Goal: Task Accomplishment & Management: Complete application form

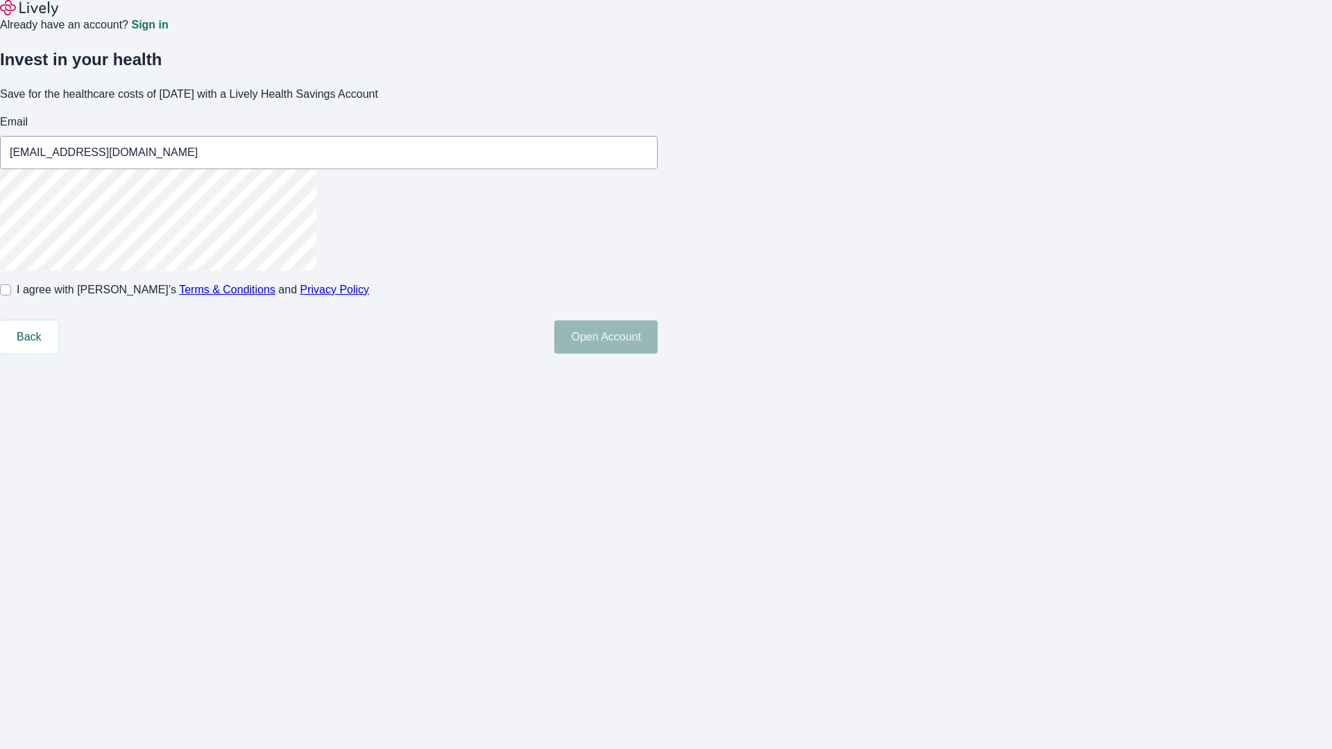
click at [11, 295] on input "I agree with Lively’s Terms & Conditions and Privacy Policy" at bounding box center [5, 289] width 11 height 11
checkbox input "true"
click at [658, 354] on button "Open Account" at bounding box center [605, 336] width 103 height 33
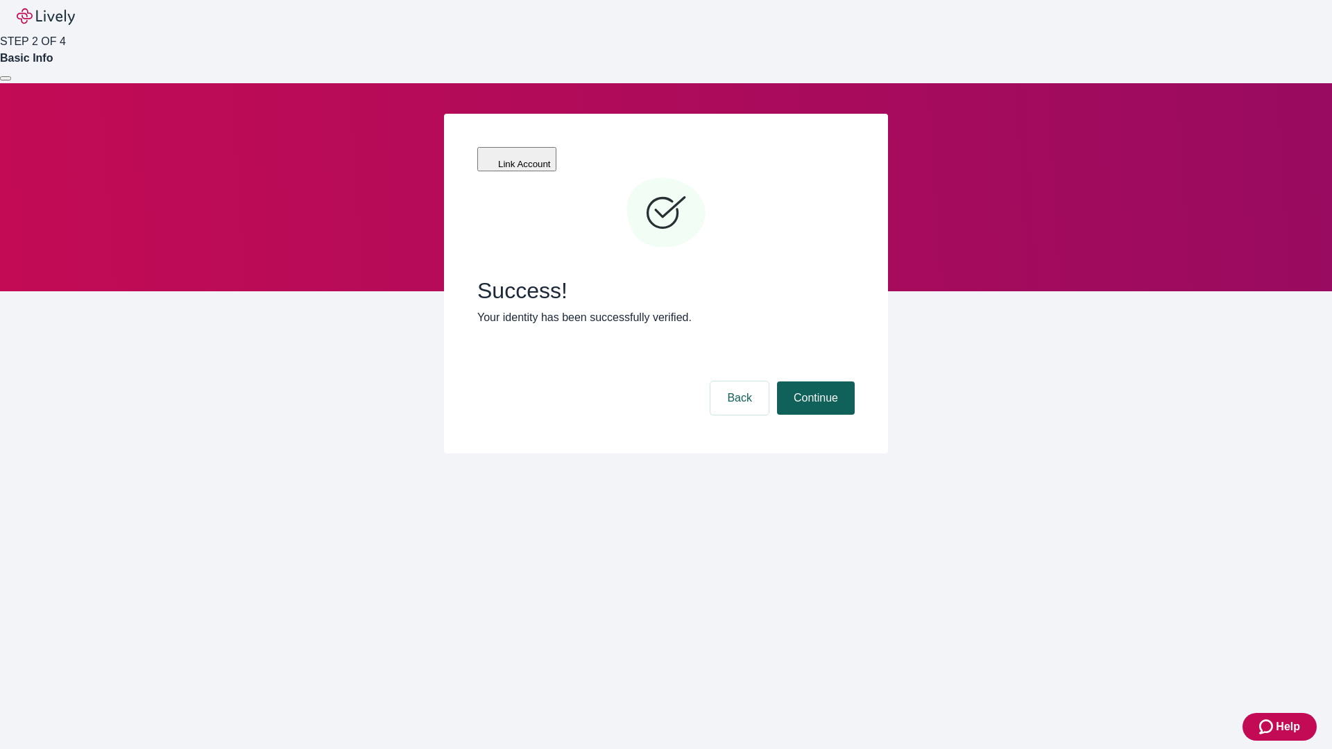
click at [814, 381] on button "Continue" at bounding box center [816, 397] width 78 height 33
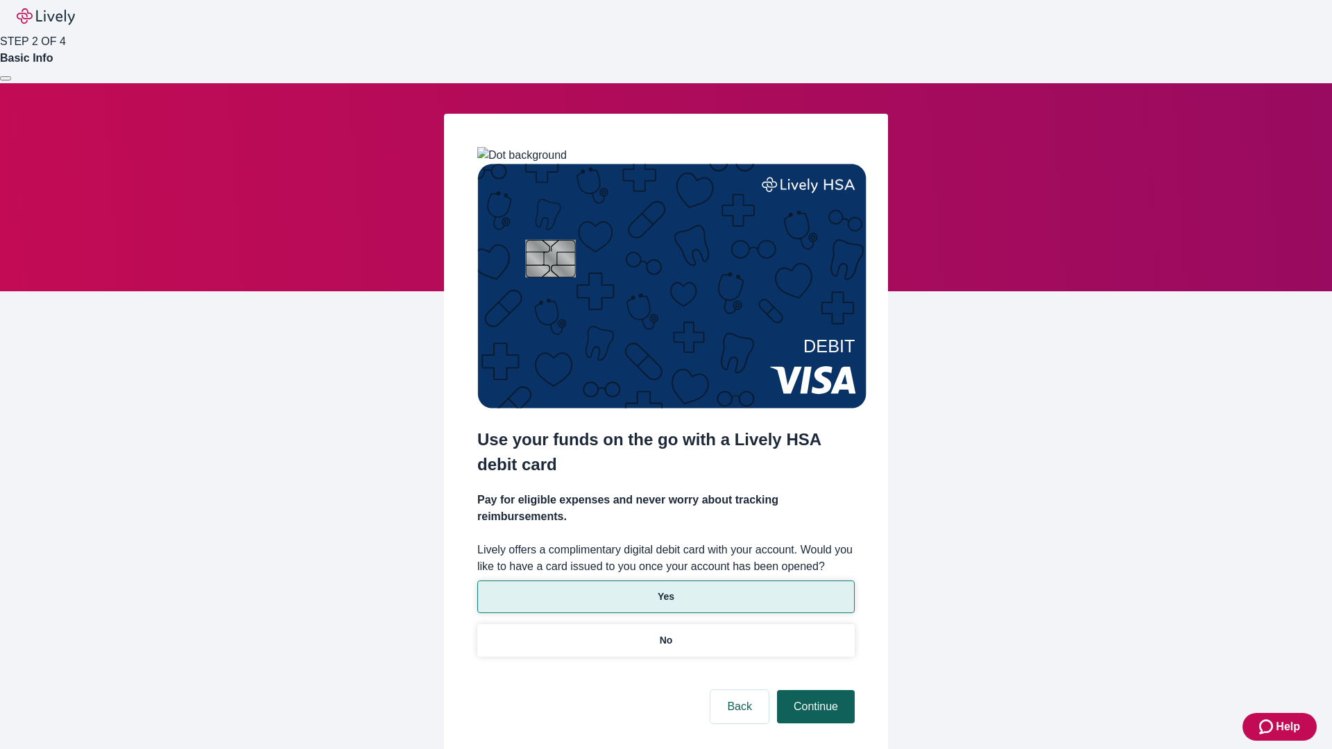
click at [665, 633] on p "No" at bounding box center [666, 640] width 13 height 15
click at [814, 690] on button "Continue" at bounding box center [816, 706] width 78 height 33
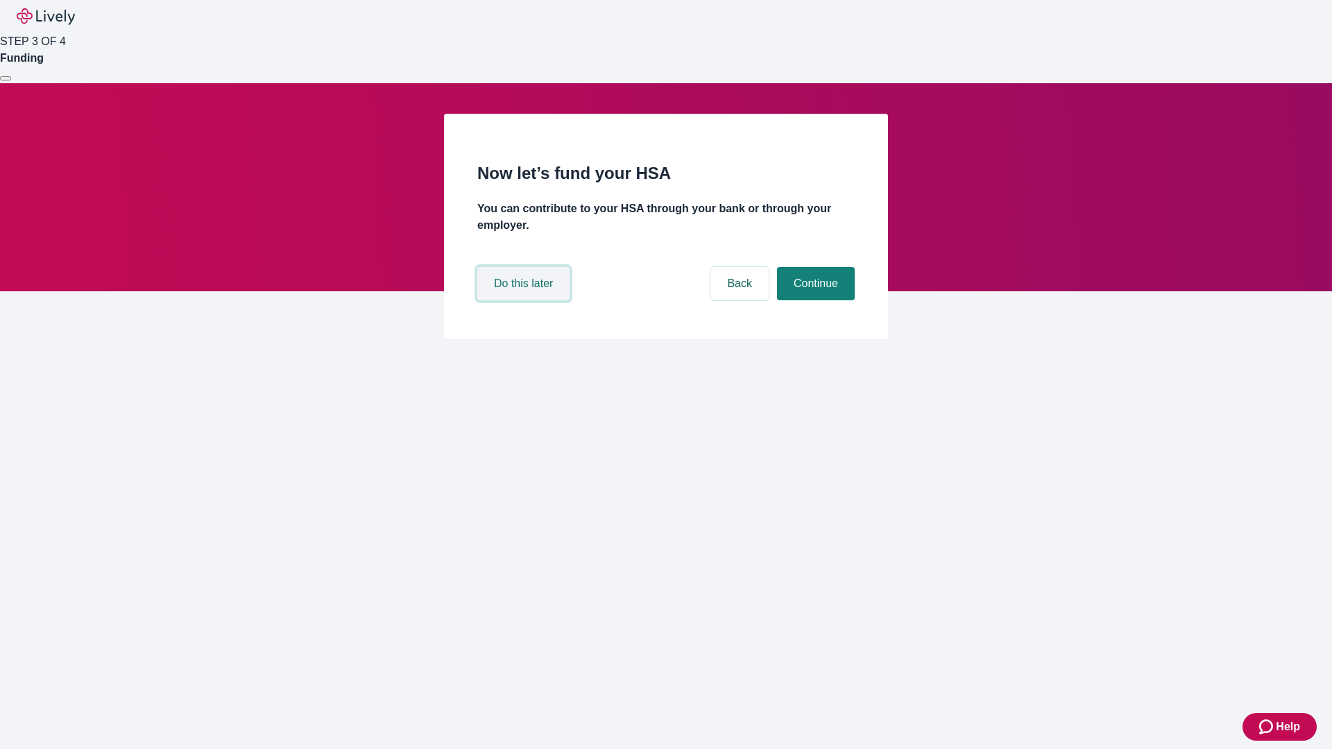
click at [525, 300] on button "Do this later" at bounding box center [523, 283] width 92 height 33
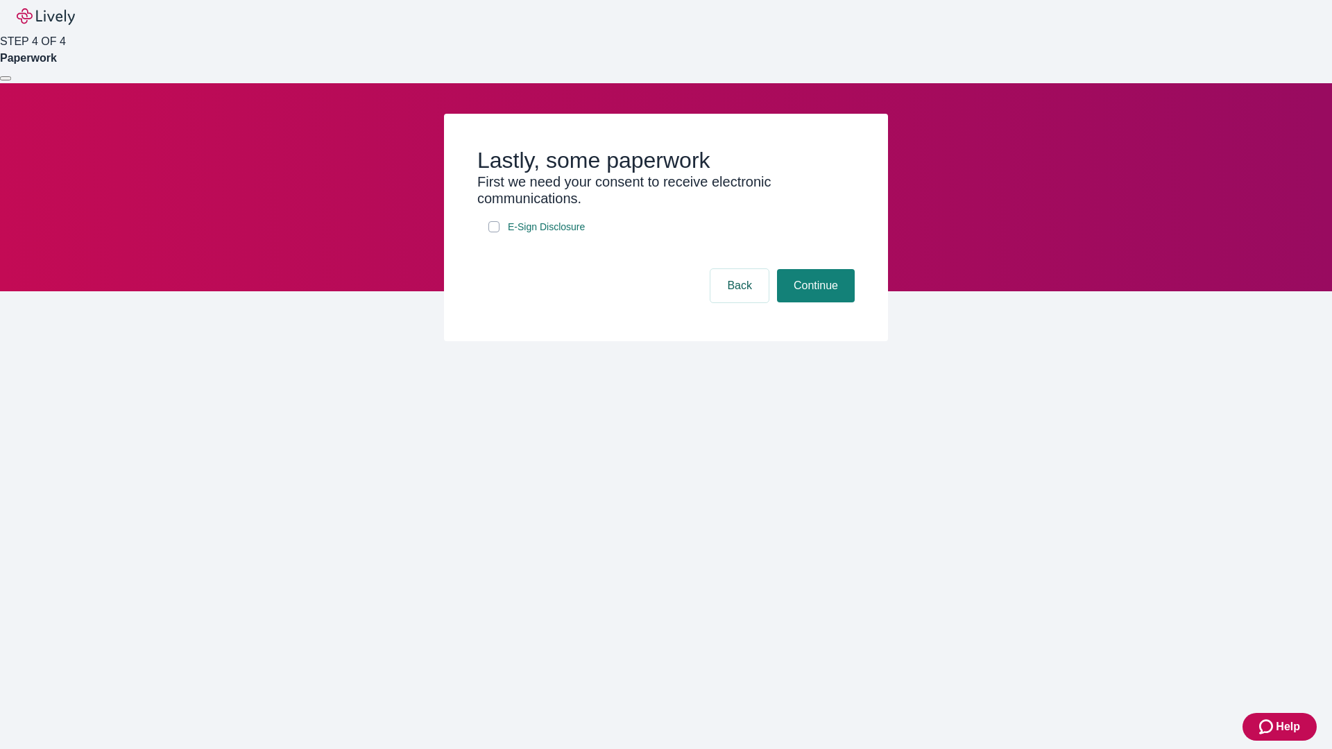
click at [494, 232] on input "E-Sign Disclosure" at bounding box center [493, 226] width 11 height 11
checkbox input "true"
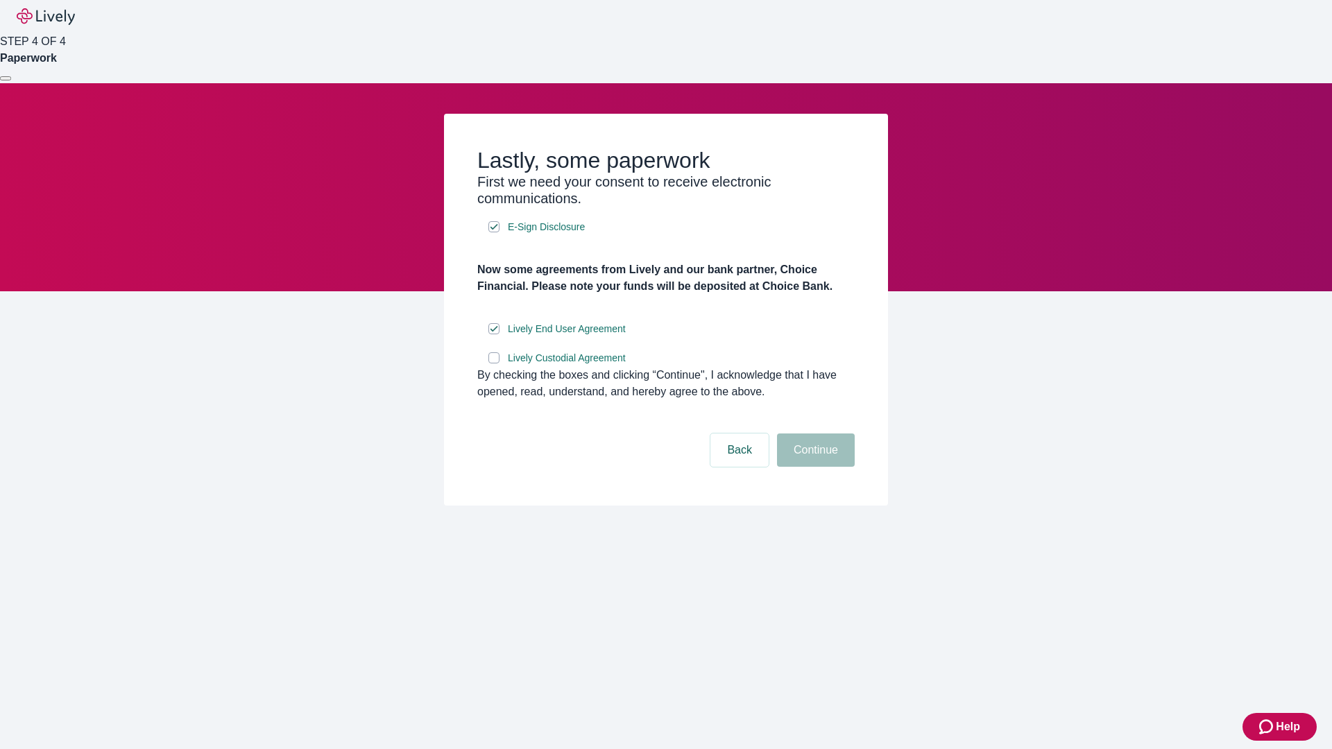
click at [494, 363] on input "Lively Custodial Agreement" at bounding box center [493, 357] width 11 height 11
checkbox input "true"
click at [814, 467] on button "Continue" at bounding box center [816, 449] width 78 height 33
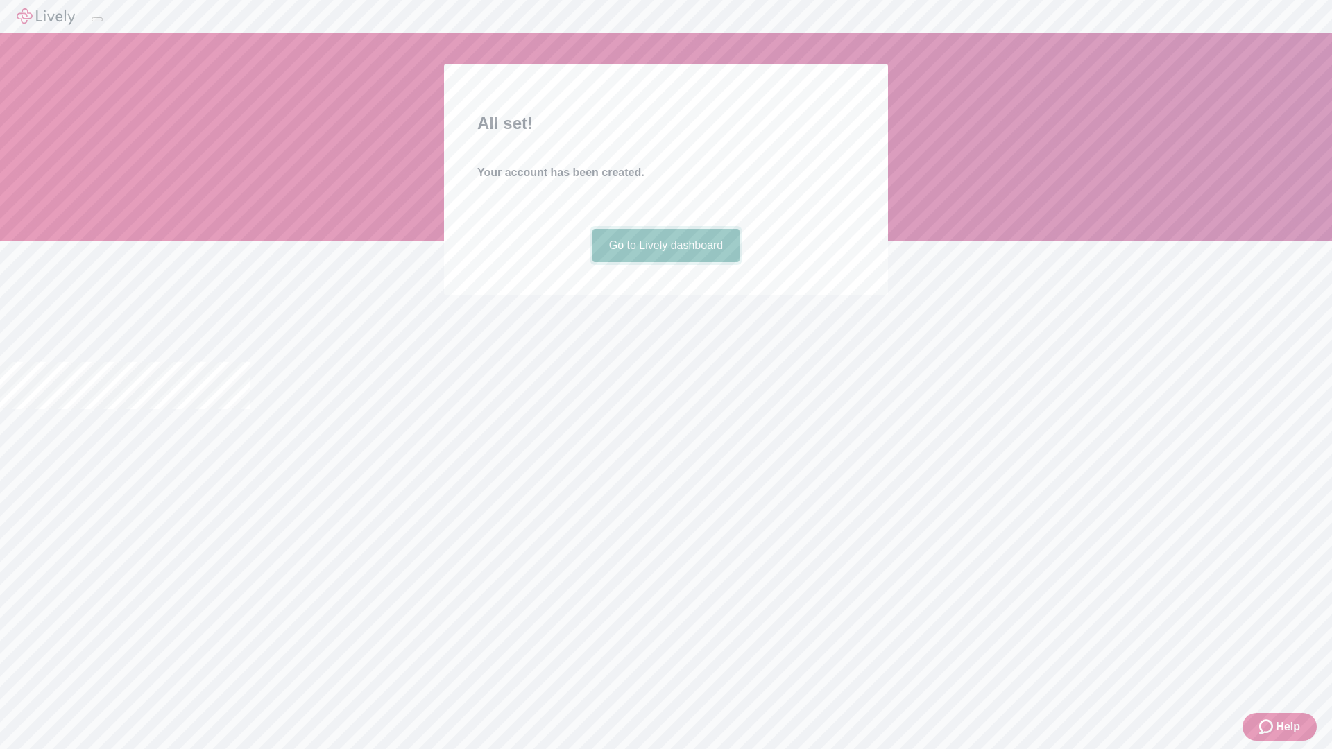
click at [665, 262] on link "Go to Lively dashboard" at bounding box center [666, 245] width 148 height 33
